Goal: Transaction & Acquisition: Purchase product/service

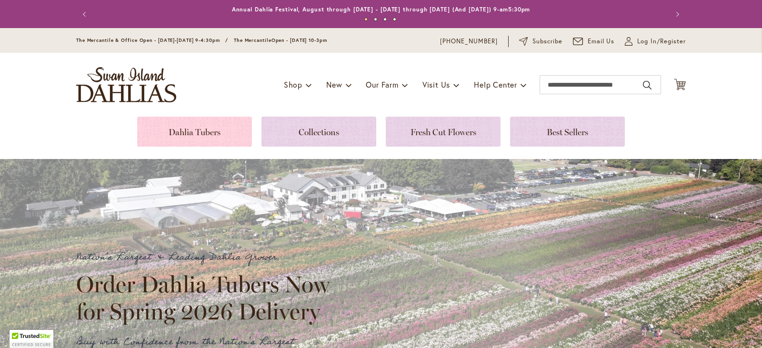
click at [208, 130] on link at bounding box center [194, 132] width 115 height 30
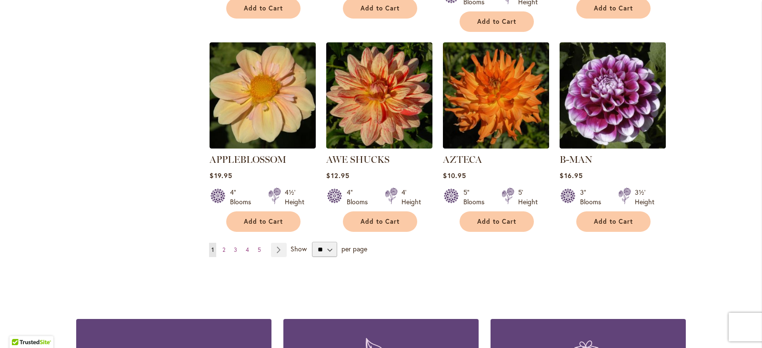
scroll to position [810, 0]
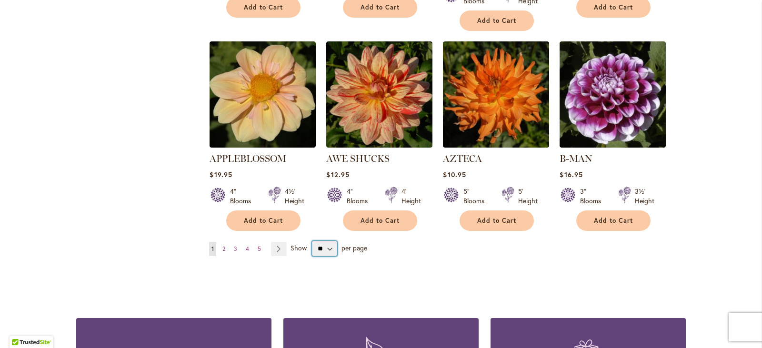
click at [327, 241] on select "** ** ** **" at bounding box center [324, 248] width 25 height 15
select select "**"
click at [312, 241] on select "** ** ** **" at bounding box center [324, 248] width 25 height 15
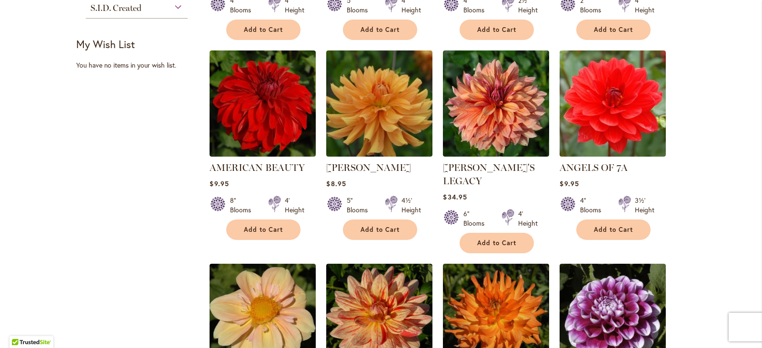
scroll to position [650, 0]
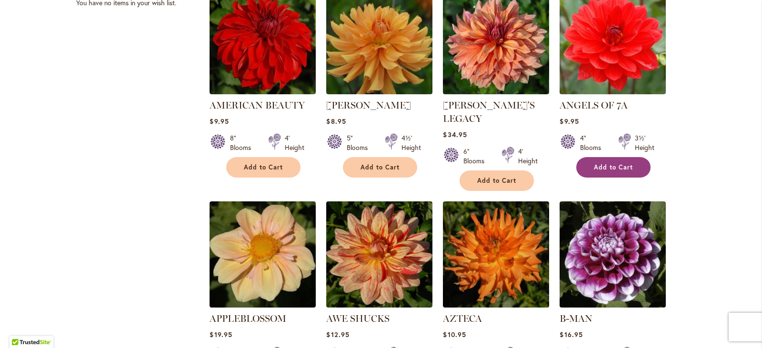
click at [621, 164] on span "Add to Cart" at bounding box center [613, 167] width 39 height 8
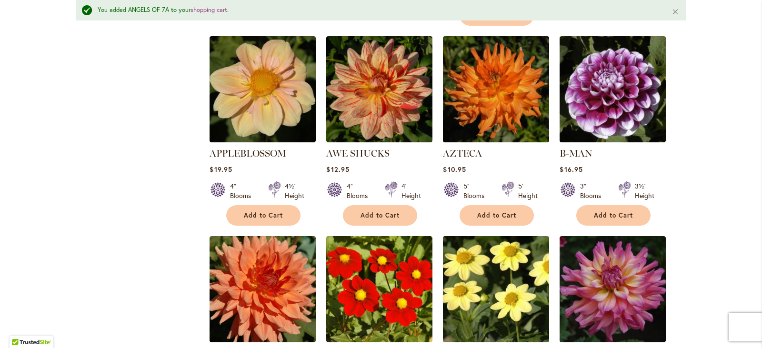
scroll to position [835, 0]
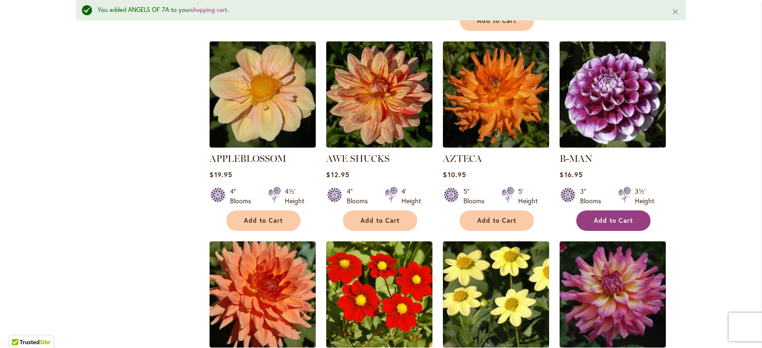
click at [625, 217] on span "Add to Cart" at bounding box center [613, 221] width 39 height 8
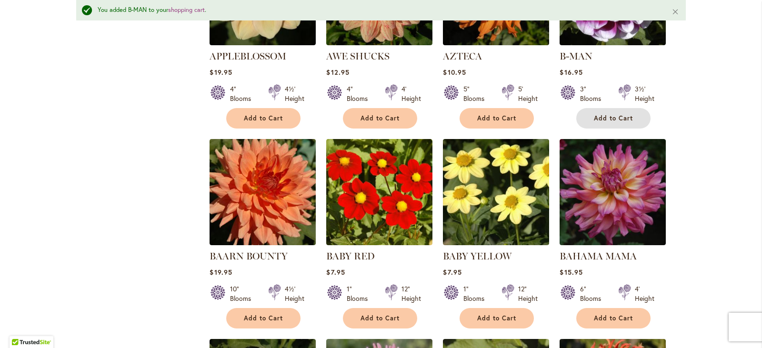
scroll to position [983, 0]
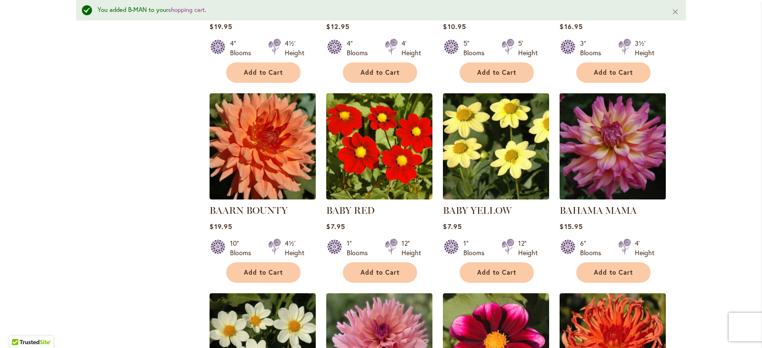
click at [607, 147] on img at bounding box center [612, 146] width 111 height 111
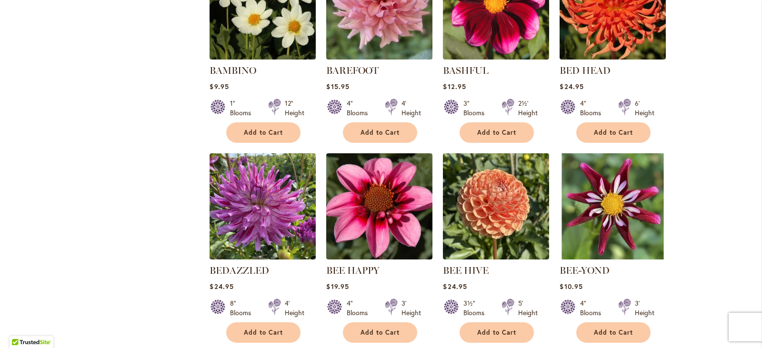
scroll to position [1315, 0]
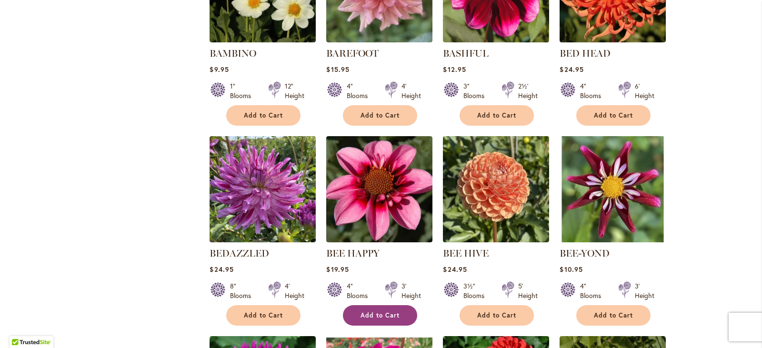
click at [379, 312] on span "Add to Cart" at bounding box center [380, 316] width 39 height 8
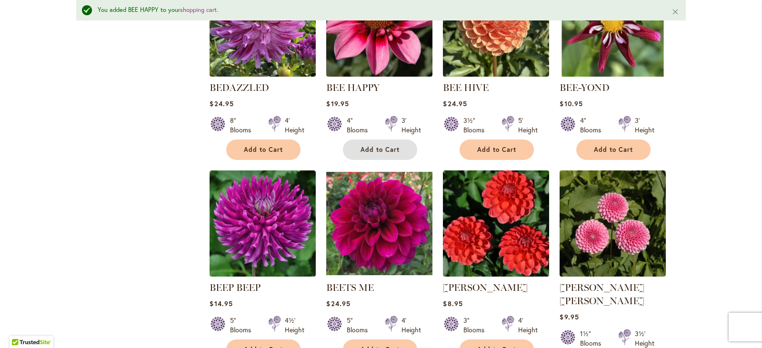
scroll to position [1512, 0]
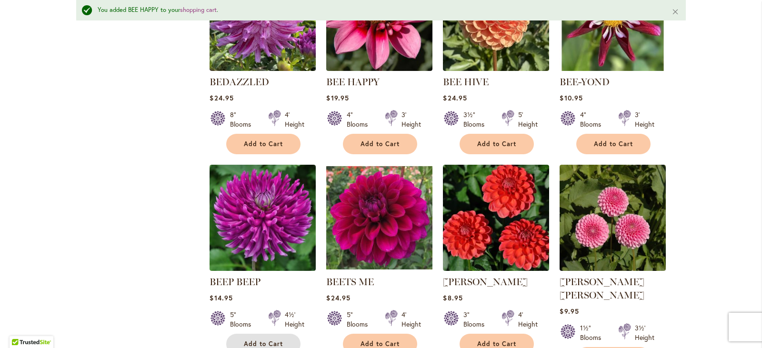
drag, startPoint x: 268, startPoint y: 323, endPoint x: 272, endPoint y: 323, distance: 4.8
click at [272, 340] on span "Add to Cart" at bounding box center [263, 344] width 39 height 8
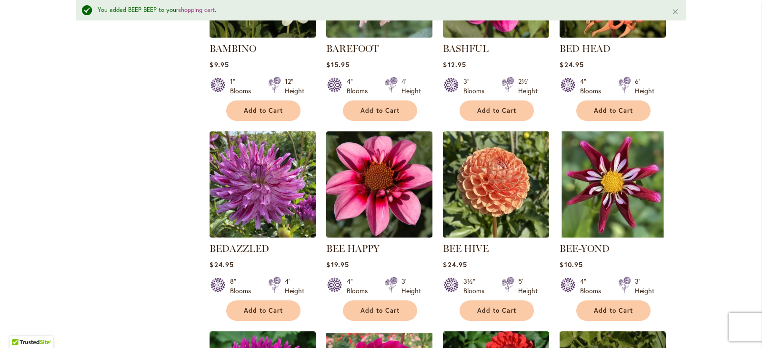
scroll to position [1346, 0]
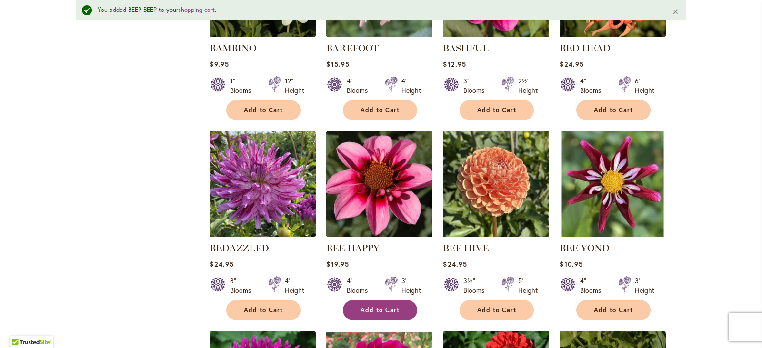
click at [373, 306] on span "Add to Cart" at bounding box center [380, 310] width 39 height 8
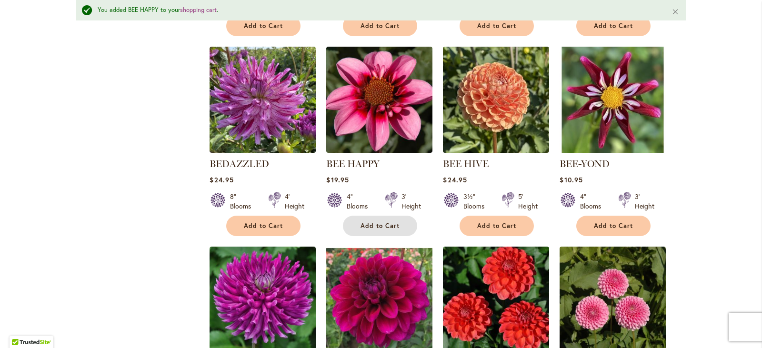
scroll to position [1441, 0]
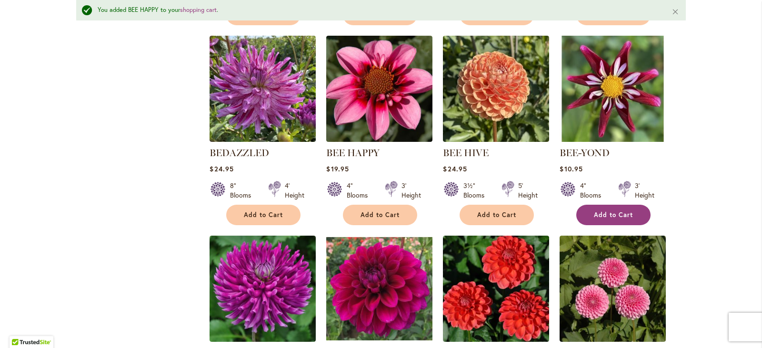
click at [609, 211] on span "Add to Cart" at bounding box center [613, 215] width 39 height 8
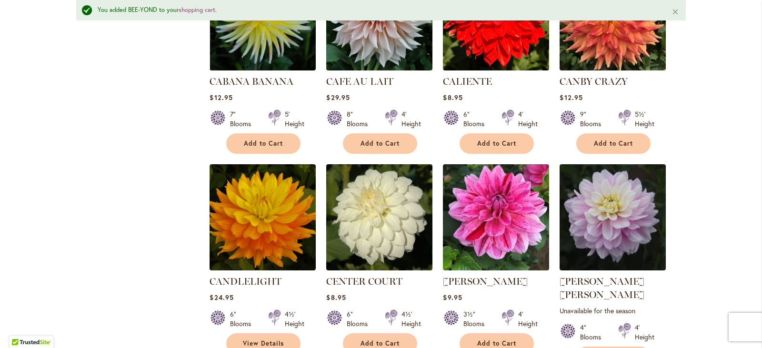
scroll to position [3204, 0]
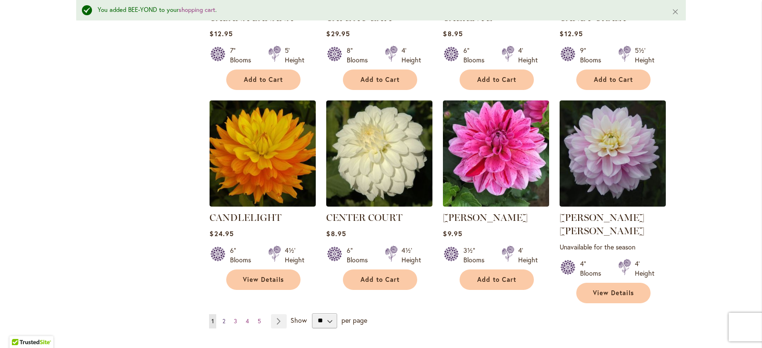
click at [222, 318] on span "2" at bounding box center [223, 321] width 3 height 7
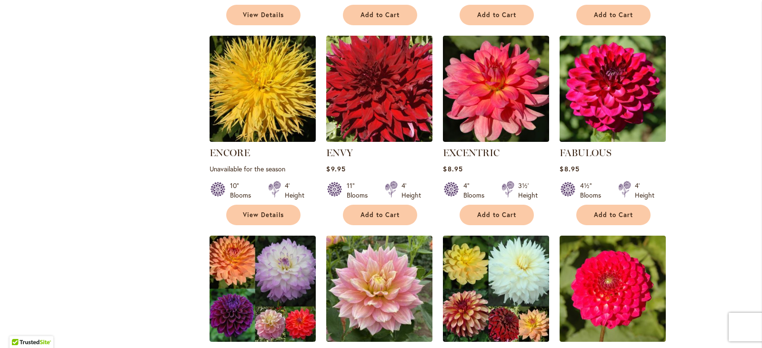
scroll to position [2954, 0]
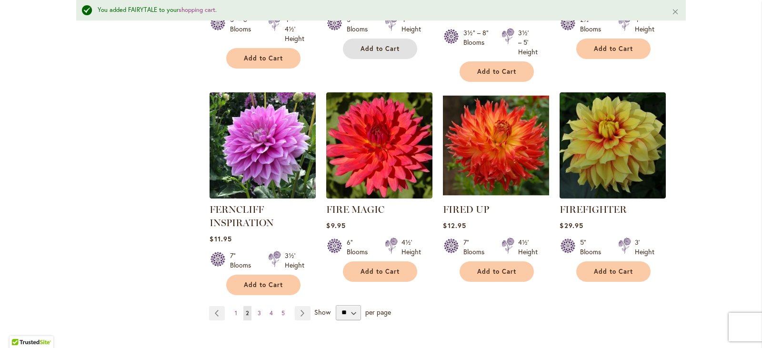
scroll to position [3312, 0]
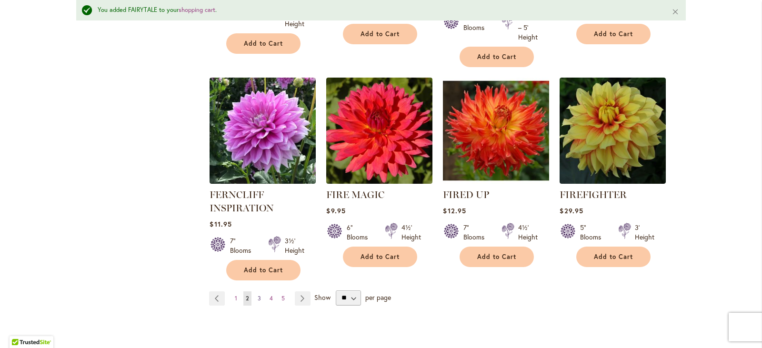
click at [258, 295] on span "3" at bounding box center [259, 298] width 3 height 7
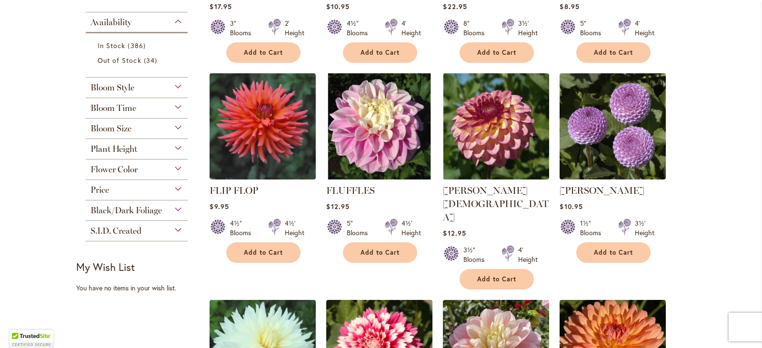
scroll to position [381, 0]
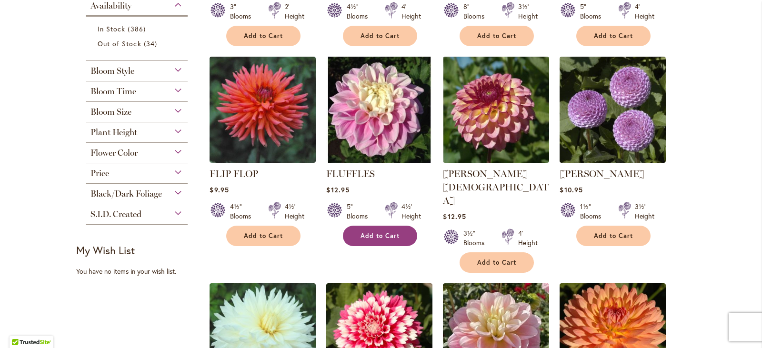
click at [361, 233] on span "Add to Cart" at bounding box center [380, 236] width 39 height 8
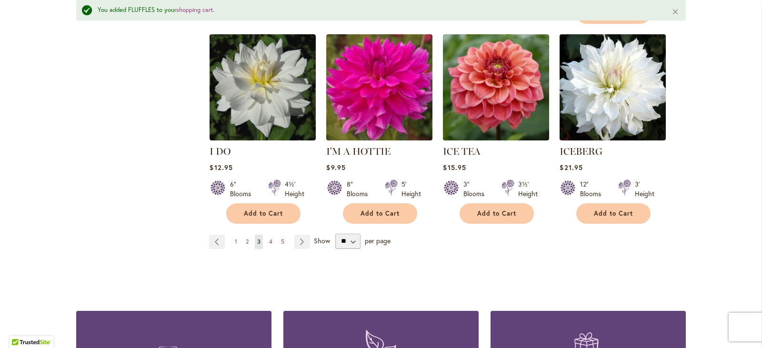
scroll to position [3360, 0]
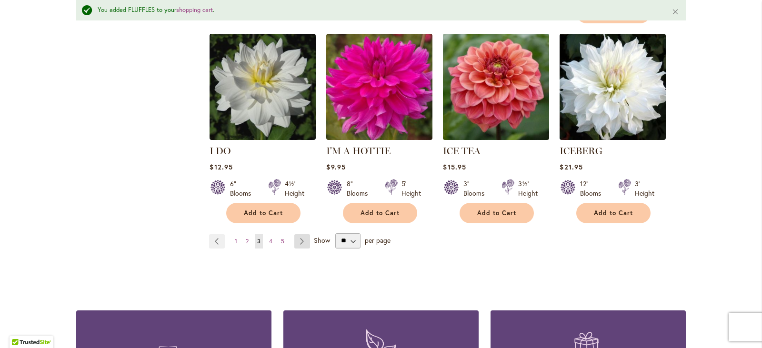
click at [296, 234] on link "Page Next" at bounding box center [302, 241] width 16 height 14
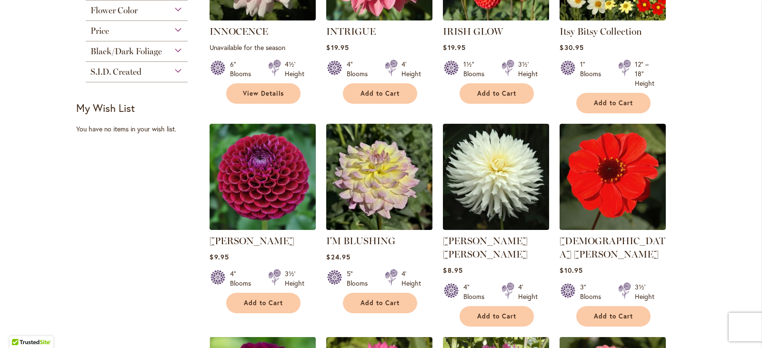
scroll to position [524, 0]
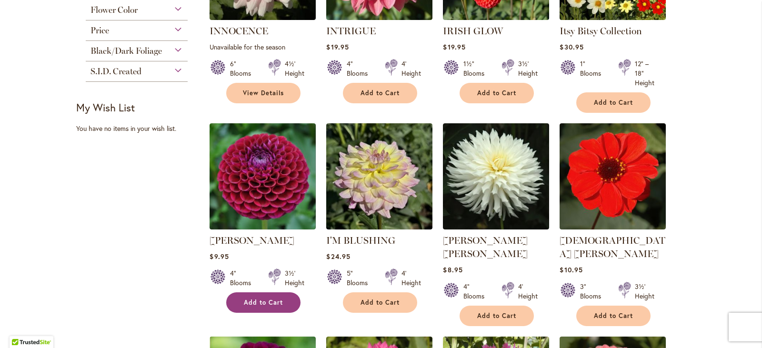
click at [250, 302] on span "Add to Cart" at bounding box center [263, 303] width 39 height 8
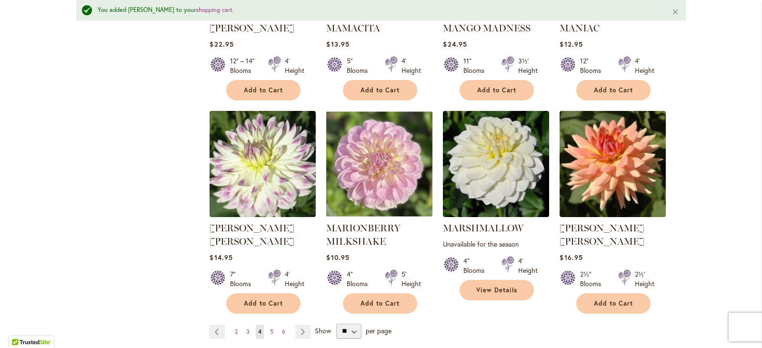
scroll to position [3265, 0]
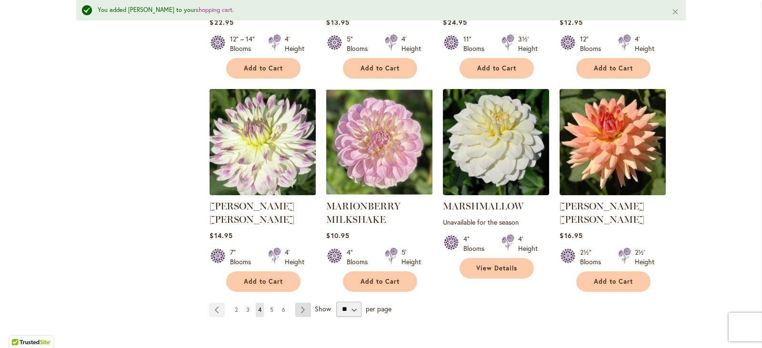
click at [299, 303] on link "Page Next" at bounding box center [303, 310] width 16 height 14
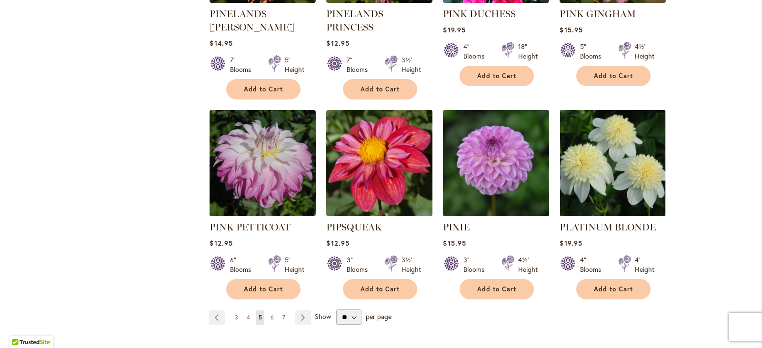
scroll to position [3239, 0]
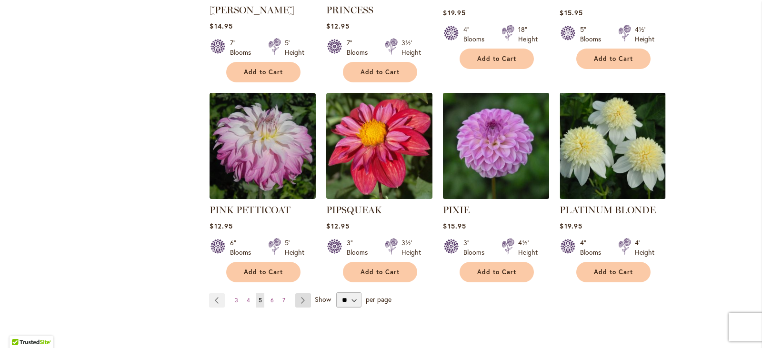
click at [297, 293] on link "Page Next" at bounding box center [303, 300] width 16 height 14
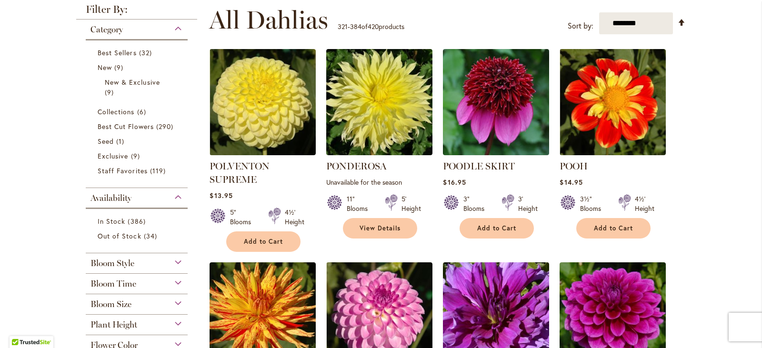
scroll to position [191, 0]
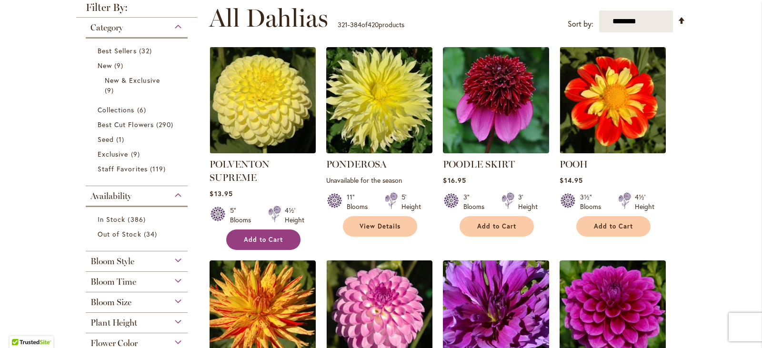
click at [274, 236] on span "Add to Cart" at bounding box center [263, 240] width 39 height 8
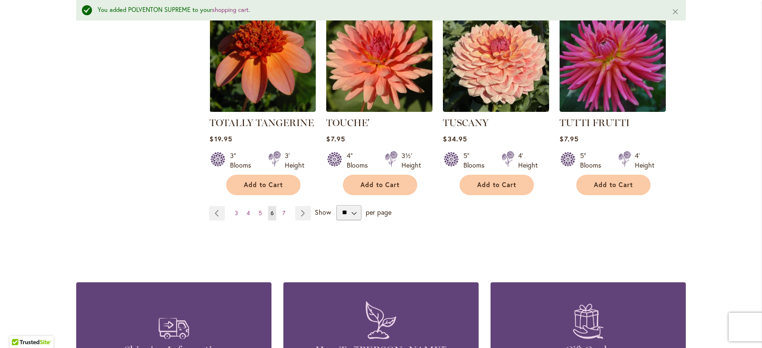
scroll to position [3312, 0]
click at [282, 209] on span "7" at bounding box center [283, 212] width 3 height 7
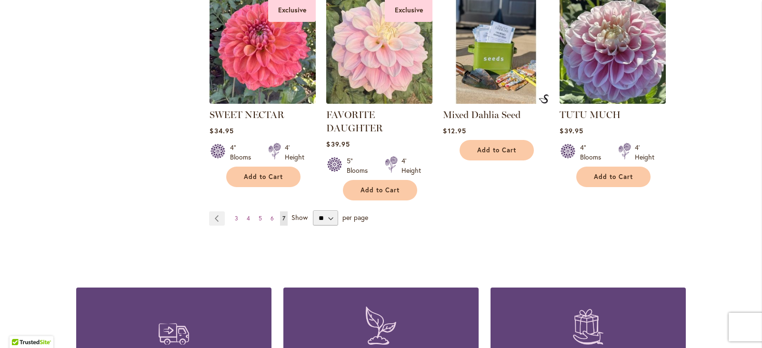
scroll to position [1858, 0]
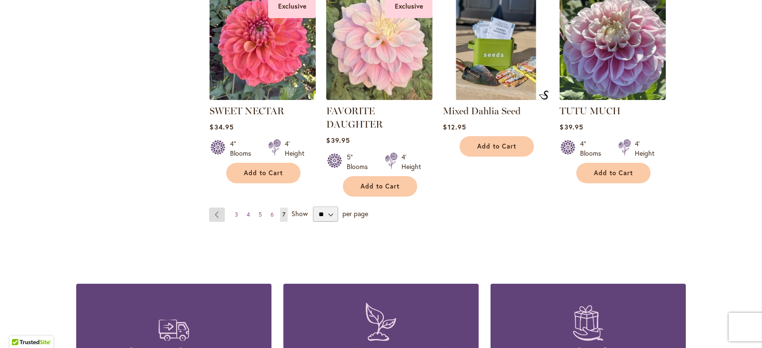
click at [214, 208] on link "Page Previous" at bounding box center [217, 215] width 16 height 14
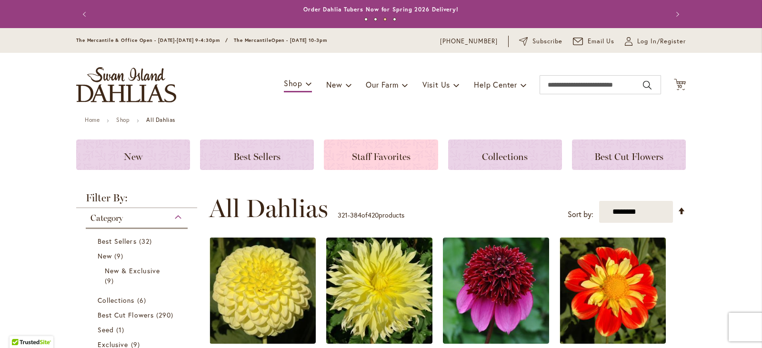
click at [375, 155] on span "Staff Favorites" at bounding box center [381, 156] width 59 height 11
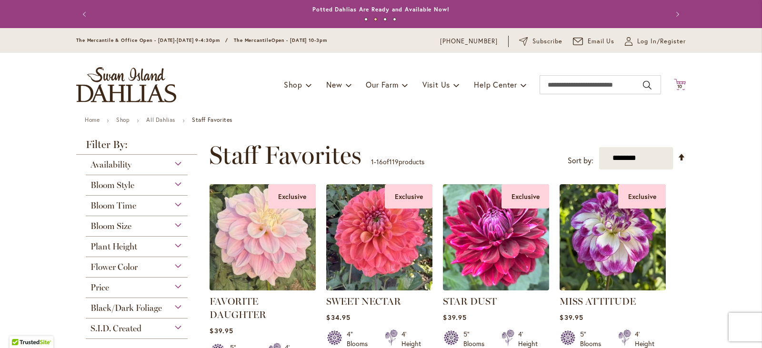
click at [677, 87] on span "10" at bounding box center [680, 86] width 6 height 6
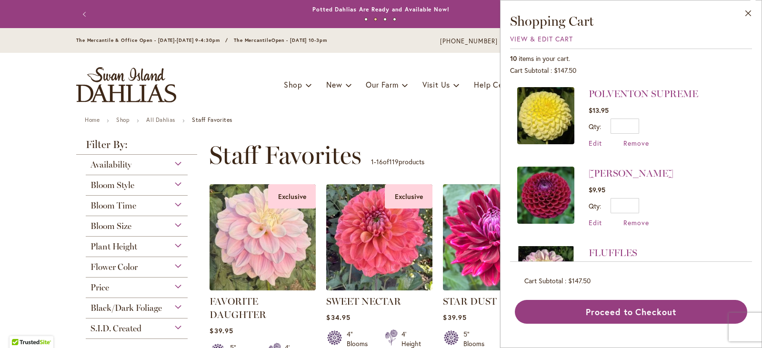
click at [549, 115] on img at bounding box center [545, 115] width 57 height 57
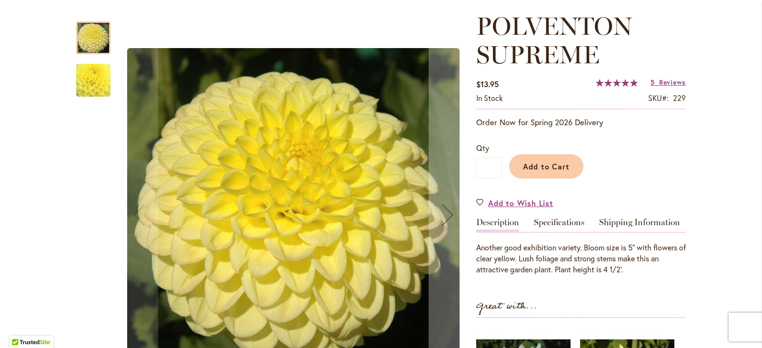
scroll to position [143, 0]
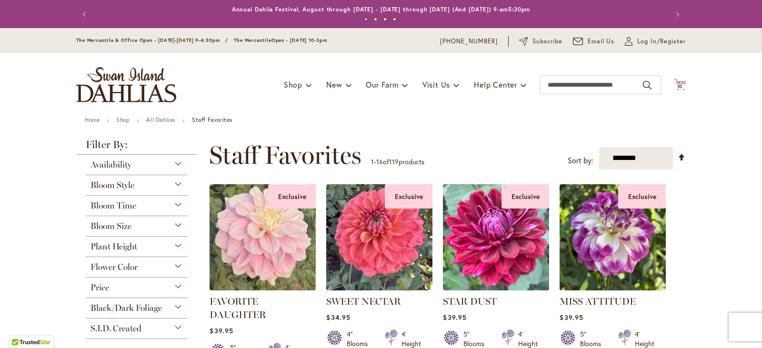
click at [677, 87] on span "10" at bounding box center [680, 86] width 6 height 6
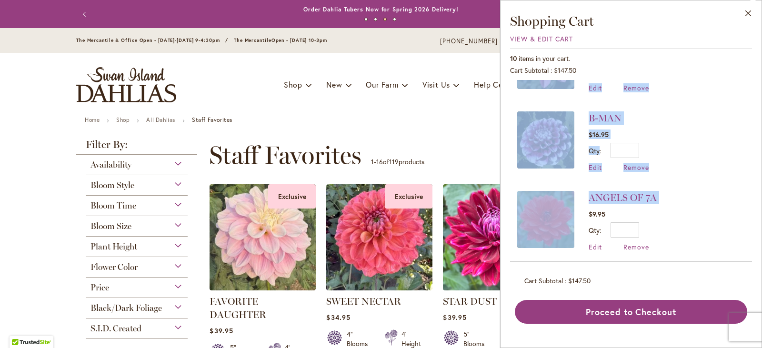
scroll to position [535, 0]
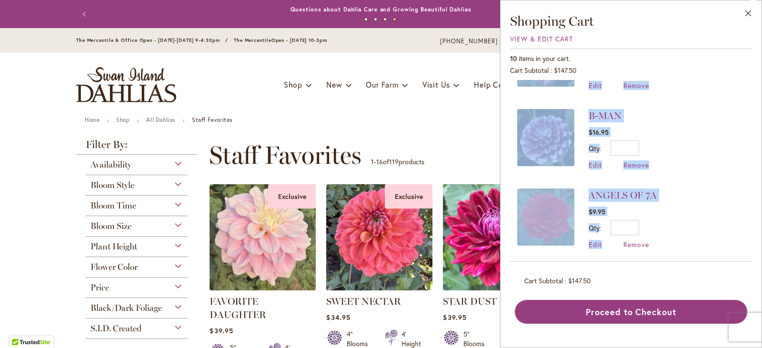
drag, startPoint x: 511, startPoint y: 95, endPoint x: 648, endPoint y: 234, distance: 195.7
click at [648, 234] on div "POLVENTON SUPREME $13.95 Qty * Update Edit Remove" at bounding box center [631, 171] width 242 height 182
copy ol "POLVENTON SUPREME $13.95 Qty Update Edit Remove IVANETTI $9.95 Qty Update Edit …"
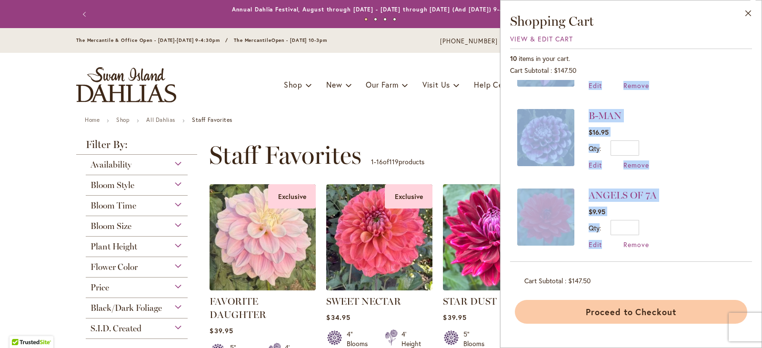
click at [637, 308] on button "Proceed to Checkout" at bounding box center [631, 312] width 232 height 24
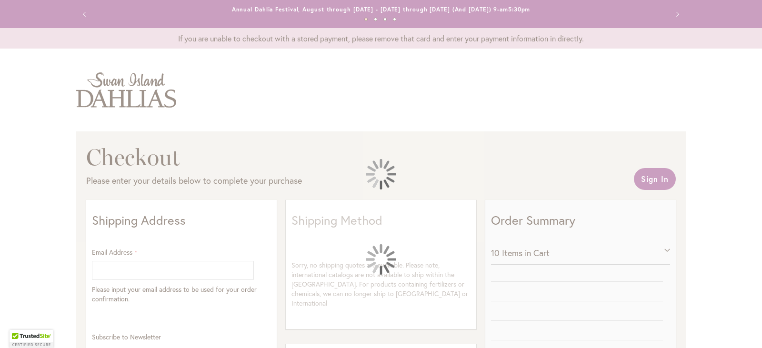
select select "**"
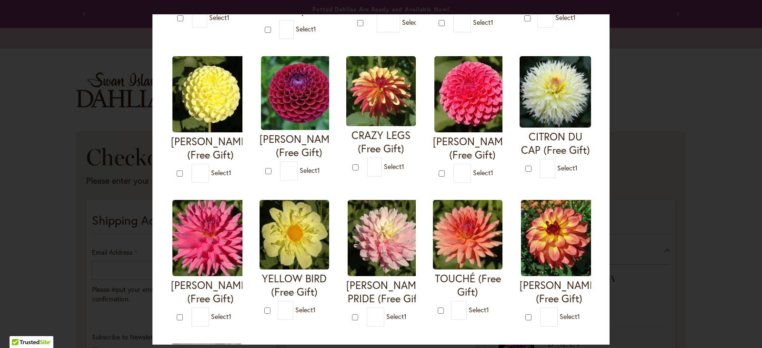
scroll to position [238, 0]
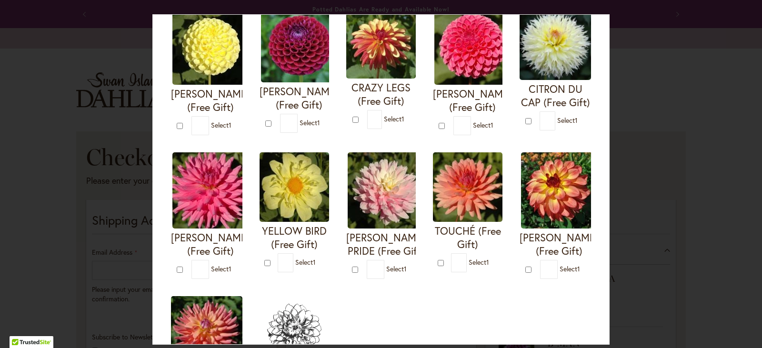
click at [434, 85] on img at bounding box center [472, 47] width 76 height 76
type input "*"
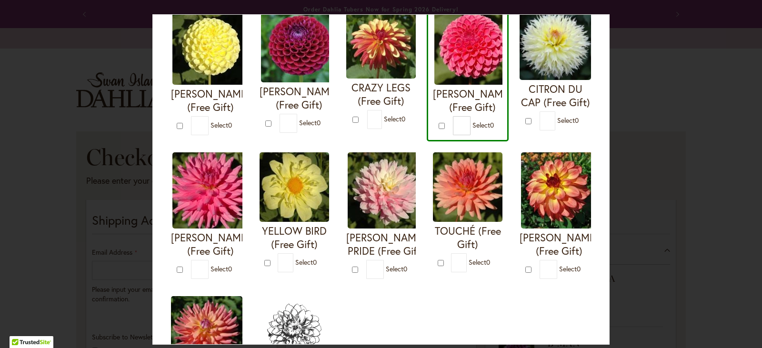
click at [272, 255] on div "I'M A HOTTIE (Free Gift) * 0 * 0 * 0 *" at bounding box center [381, 138] width 433 height 573
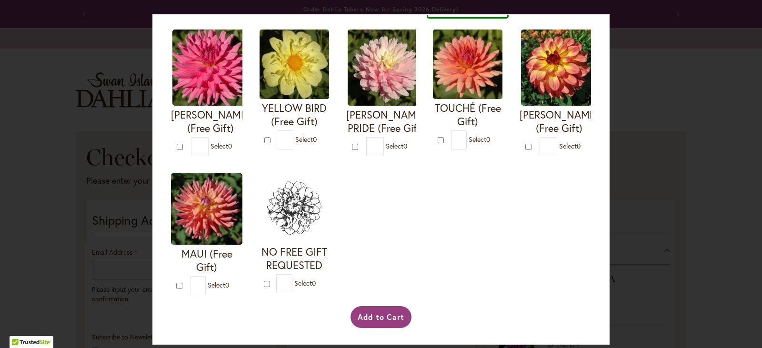
scroll to position [504, 0]
click at [367, 317] on button "Add to Cart" at bounding box center [381, 317] width 61 height 22
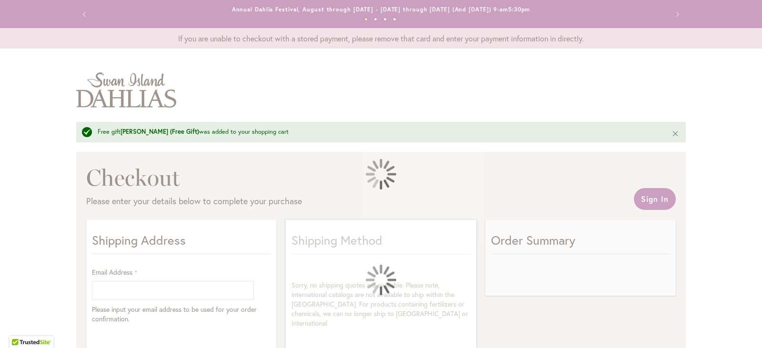
select select "**"
